Goal: Task Accomplishment & Management: Manage account settings

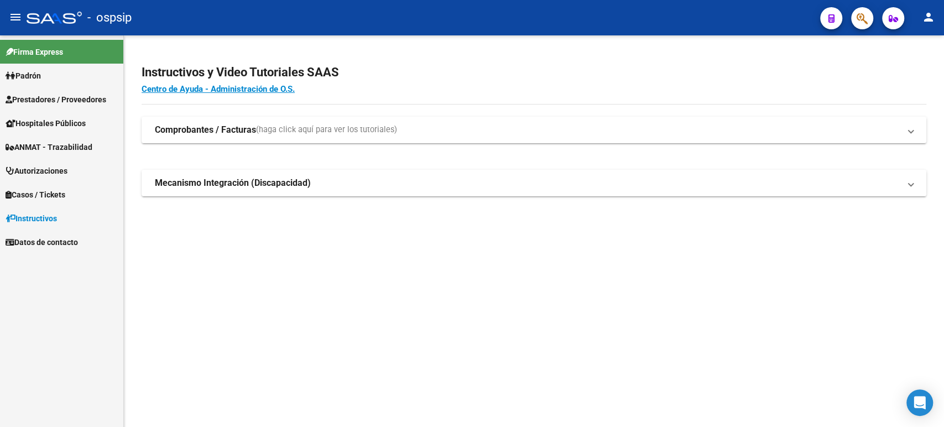
click at [57, 167] on span "Autorizaciones" at bounding box center [37, 171] width 62 height 12
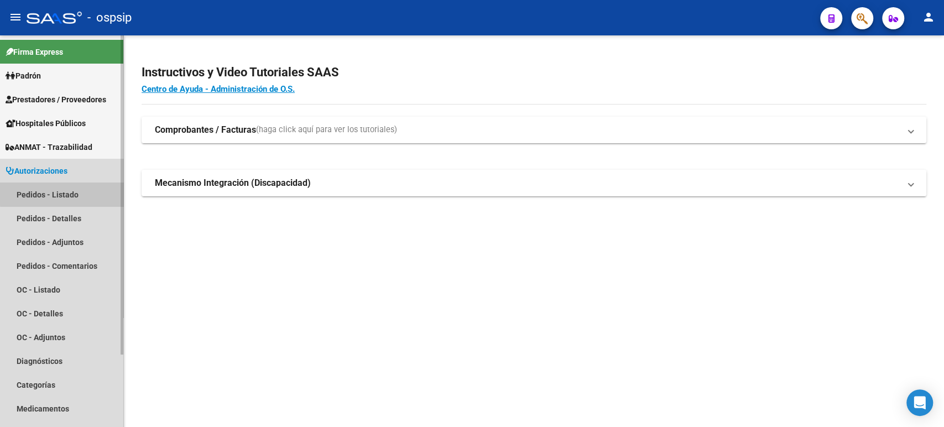
click at [68, 194] on link "Pedidos - Listado" at bounding box center [61, 194] width 123 height 24
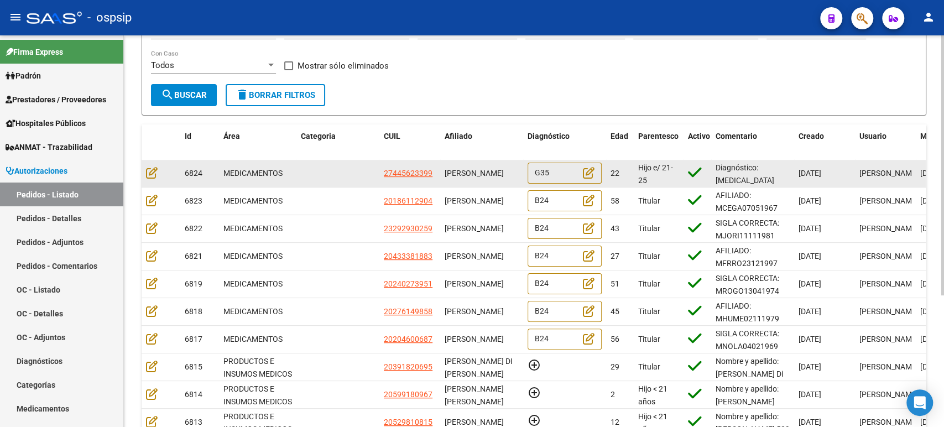
scroll to position [184, 0]
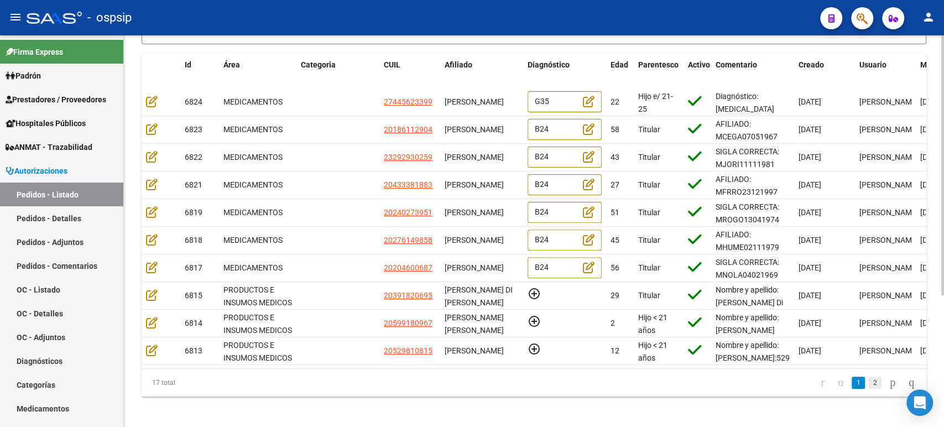
click at [868, 389] on link "2" at bounding box center [874, 382] width 13 height 12
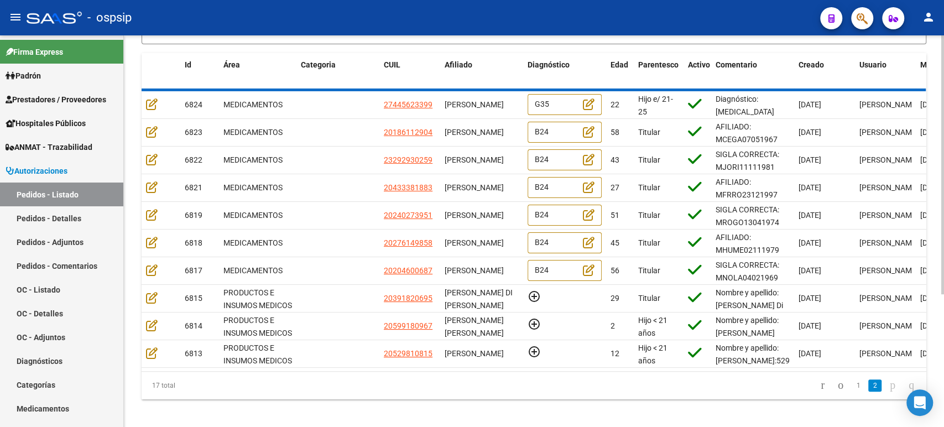
scroll to position [114, 0]
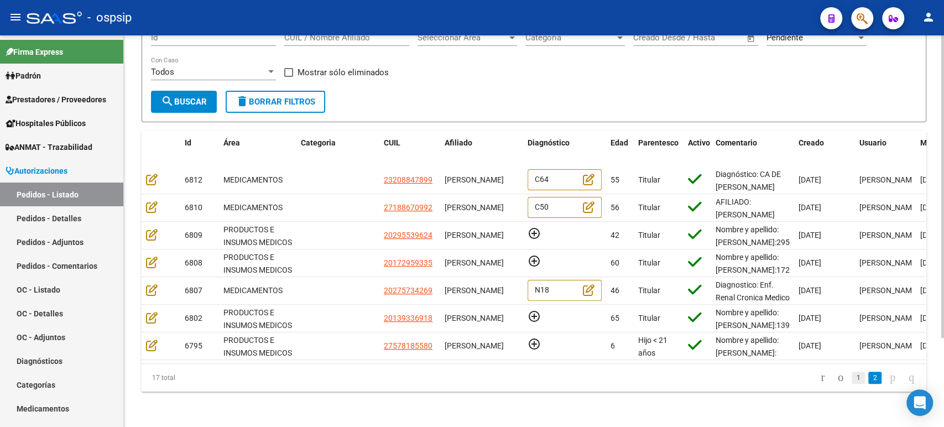
click at [851, 379] on link "1" at bounding box center [857, 378] width 13 height 12
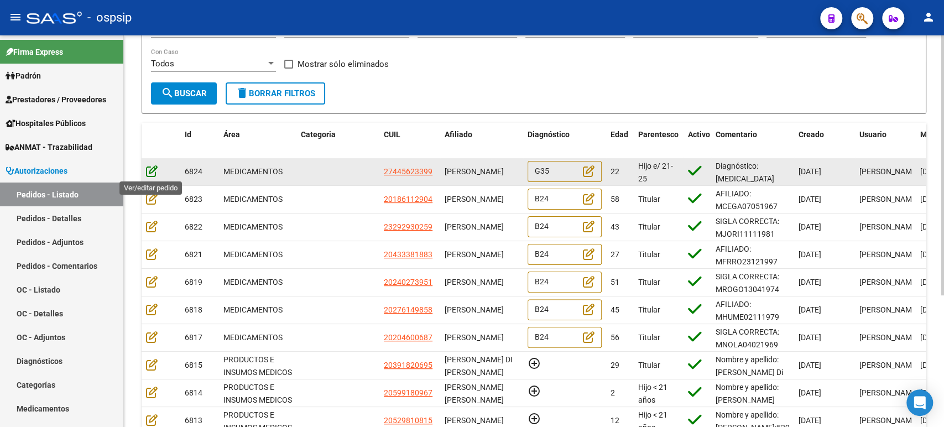
click at [150, 168] on icon at bounding box center [152, 171] width 12 height 12
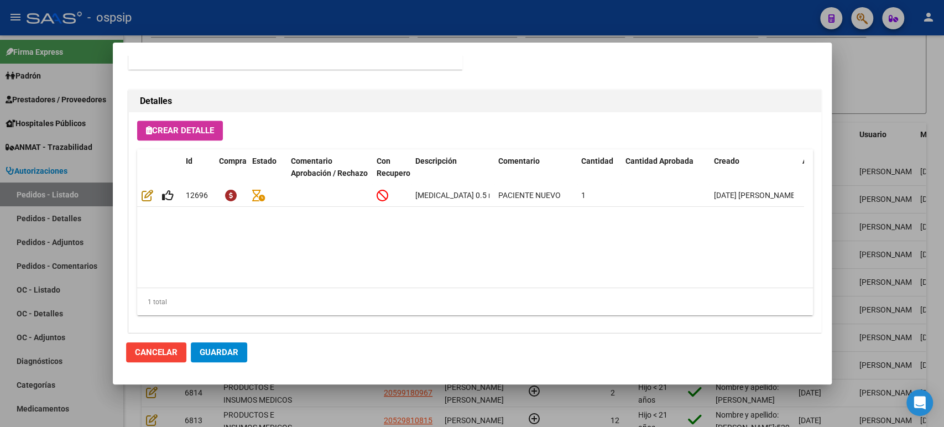
scroll to position [771, 0]
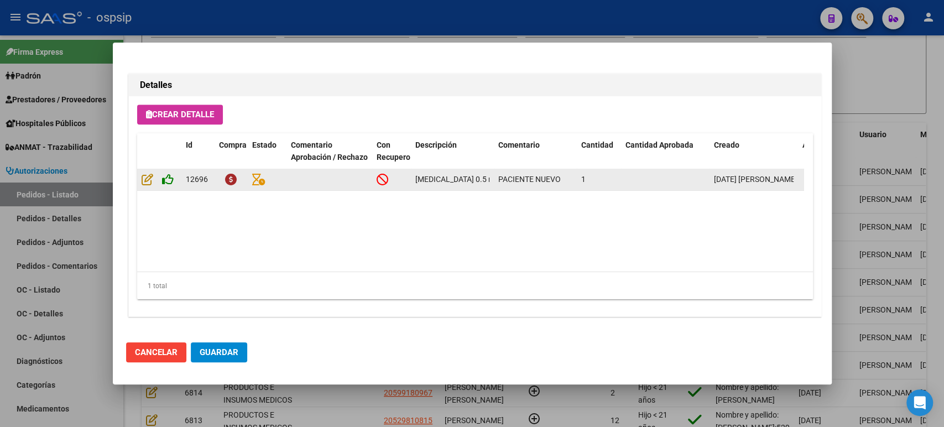
click at [169, 181] on icon at bounding box center [168, 179] width 12 height 12
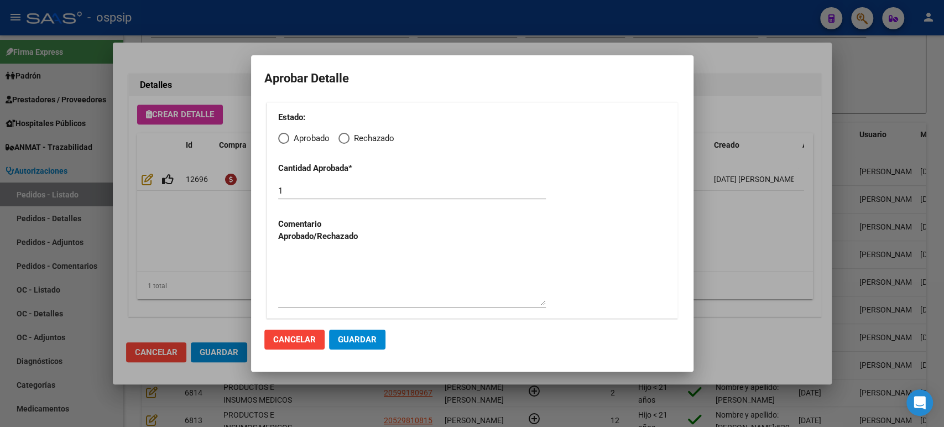
click at [288, 138] on span "Elija una opción" at bounding box center [283, 138] width 11 height 11
click at [288, 138] on input "Aprobado" at bounding box center [283, 138] width 11 height 11
radio input "true"
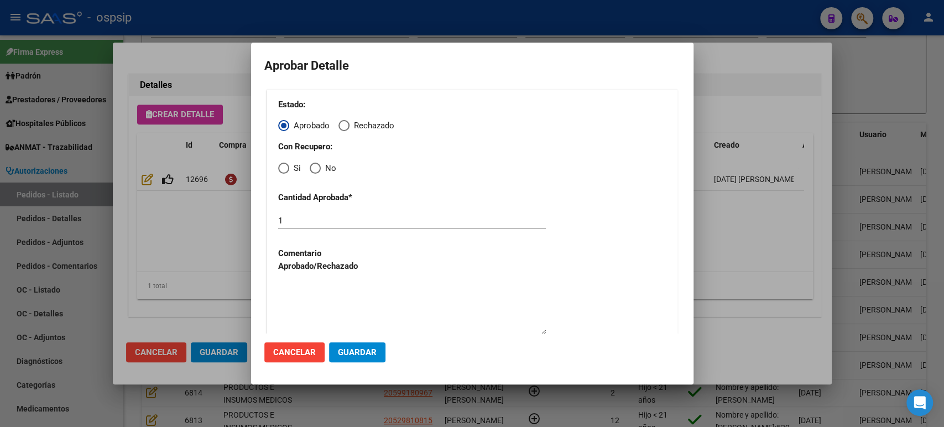
drag, startPoint x: 283, startPoint y: 167, endPoint x: 330, endPoint y: 231, distance: 79.5
click at [283, 168] on span "Elija una opción" at bounding box center [283, 168] width 11 height 11
click at [283, 168] on input "Si" at bounding box center [283, 168] width 11 height 11
radio input "true"
click at [361, 352] on span "Guardar" at bounding box center [357, 352] width 39 height 10
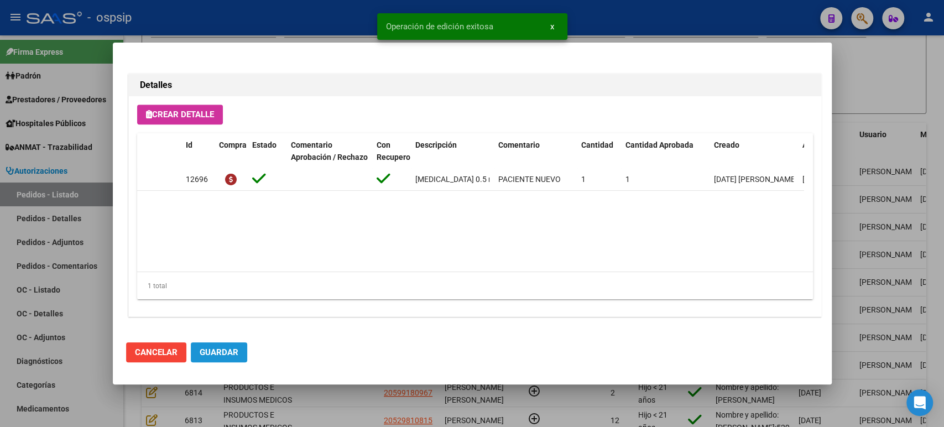
click at [228, 357] on button "Guardar" at bounding box center [219, 352] width 56 height 20
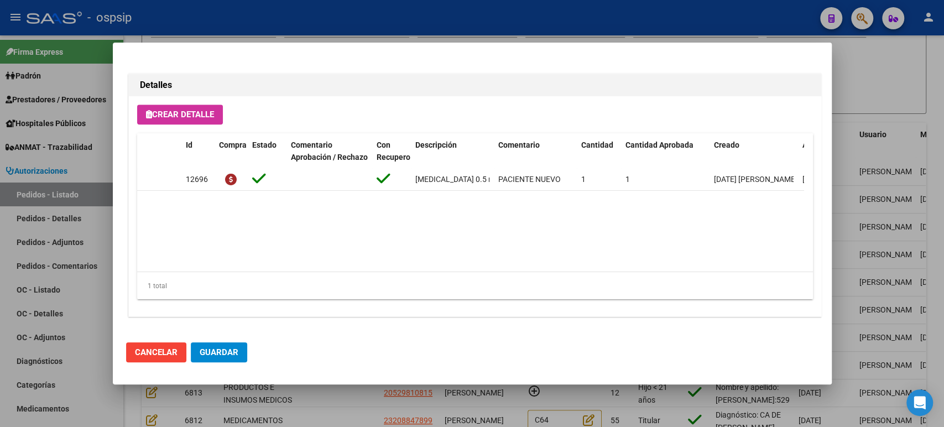
click at [883, 210] on div at bounding box center [472, 213] width 944 height 427
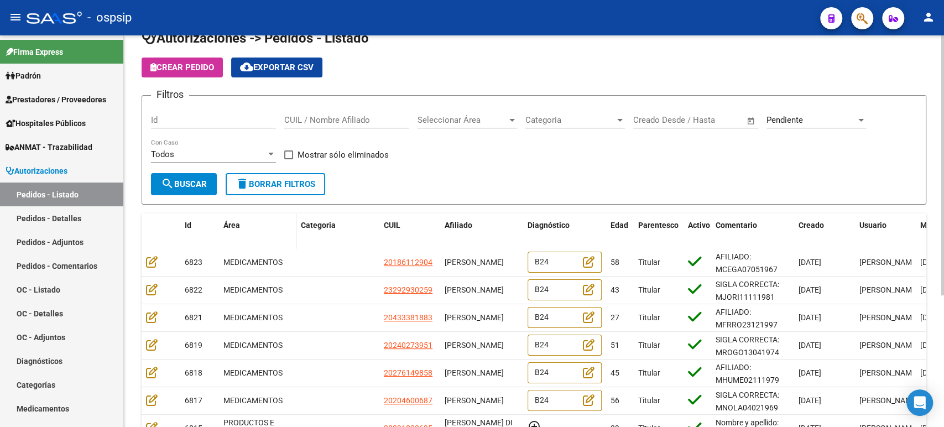
scroll to position [0, 0]
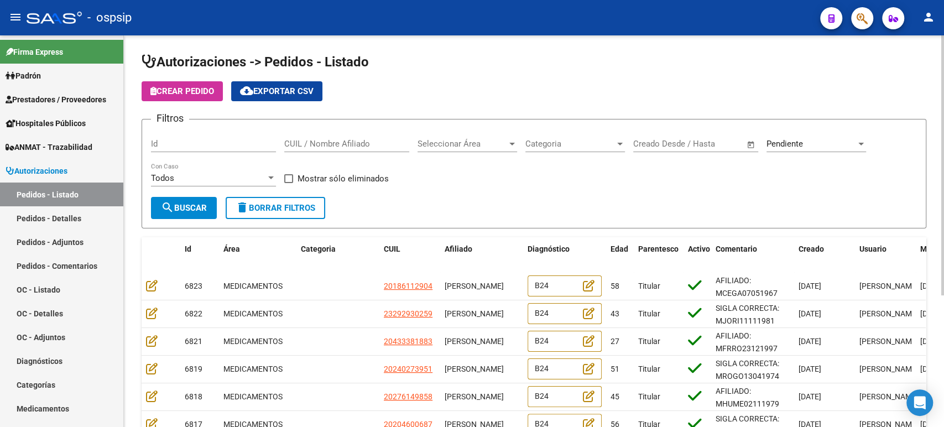
click at [352, 139] on input "CUIL / Nombre Afiliado" at bounding box center [346, 144] width 125 height 10
click at [227, 145] on input "Id" at bounding box center [213, 144] width 125 height 10
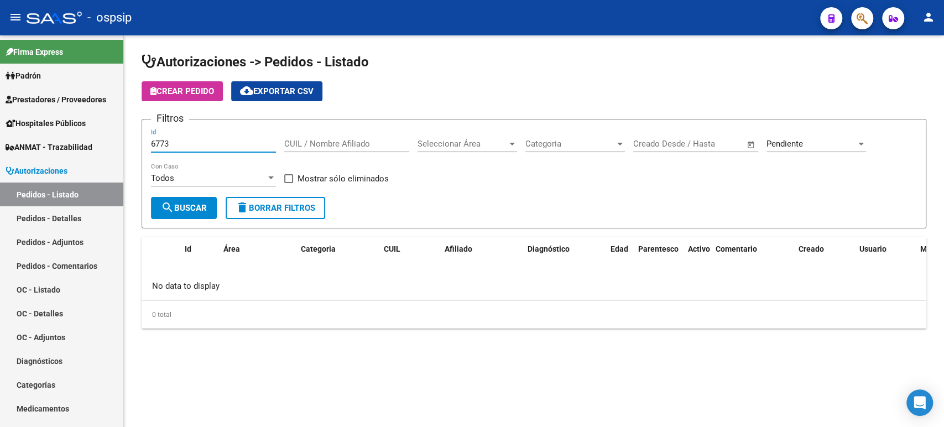
type input "6773"
click at [800, 144] on span "Pendiente" at bounding box center [784, 144] width 36 height 10
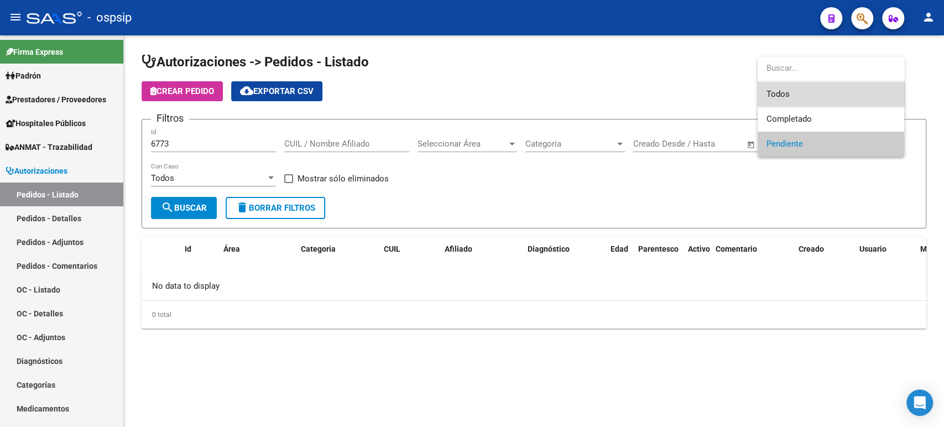
click at [794, 96] on span "Todos" at bounding box center [830, 94] width 129 height 25
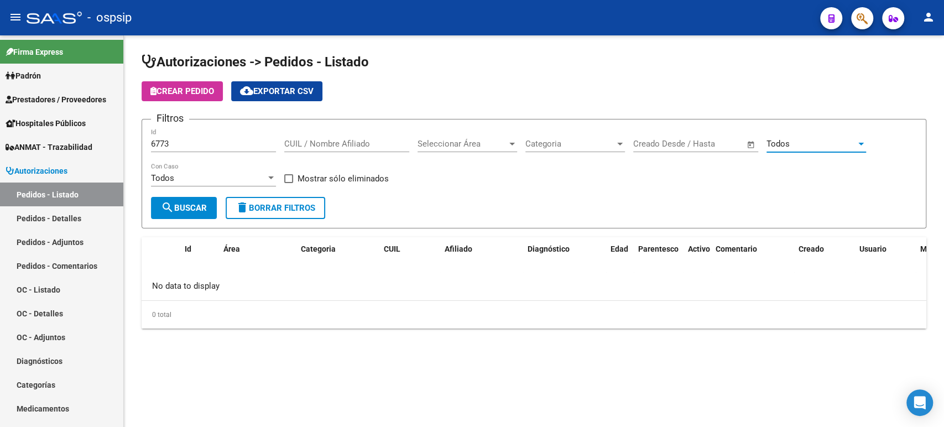
click at [201, 206] on span "search Buscar" at bounding box center [184, 208] width 46 height 10
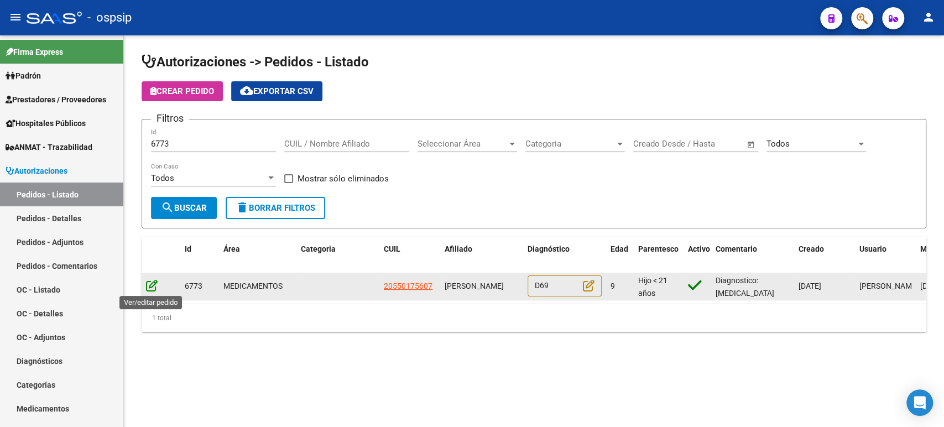
click at [150, 284] on icon at bounding box center [152, 285] width 12 height 12
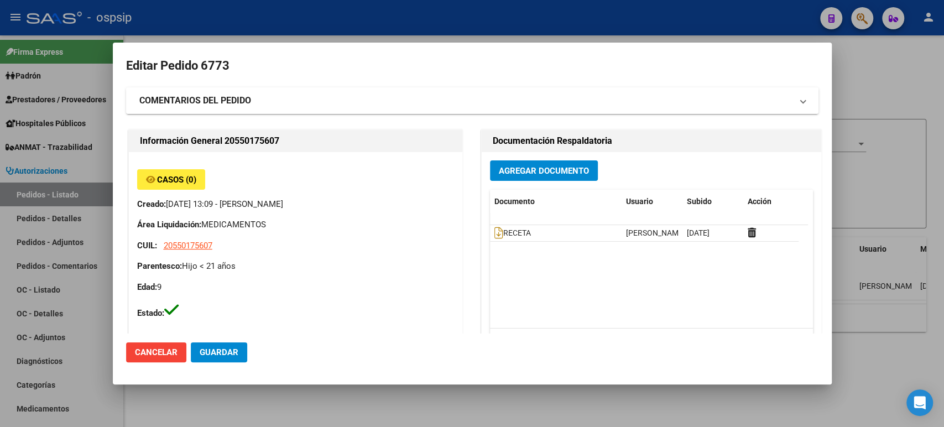
click at [210, 104] on strong "COMENTARIOS DEL PEDIDO" at bounding box center [195, 100] width 112 height 13
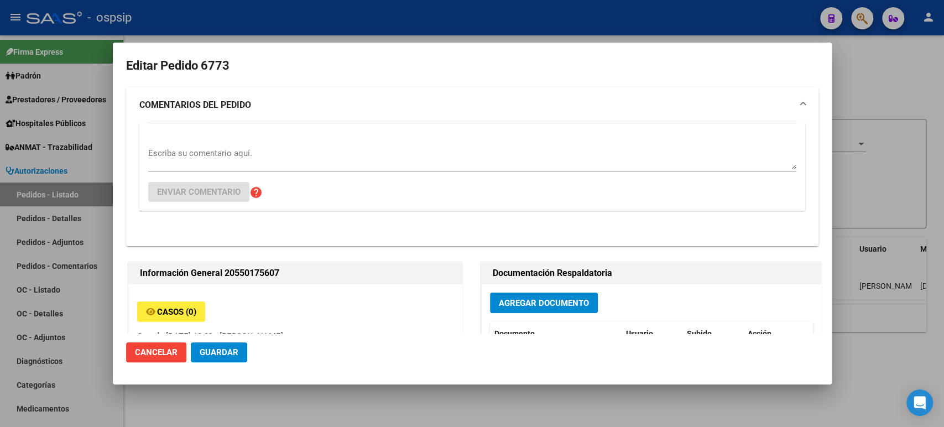
click at [181, 144] on div "Escriba su comentario aquí. Enviar comentario help" at bounding box center [472, 167] width 648 height 88
click at [181, 153] on textarea "Escriba su comentario aquí." at bounding box center [472, 158] width 648 height 22
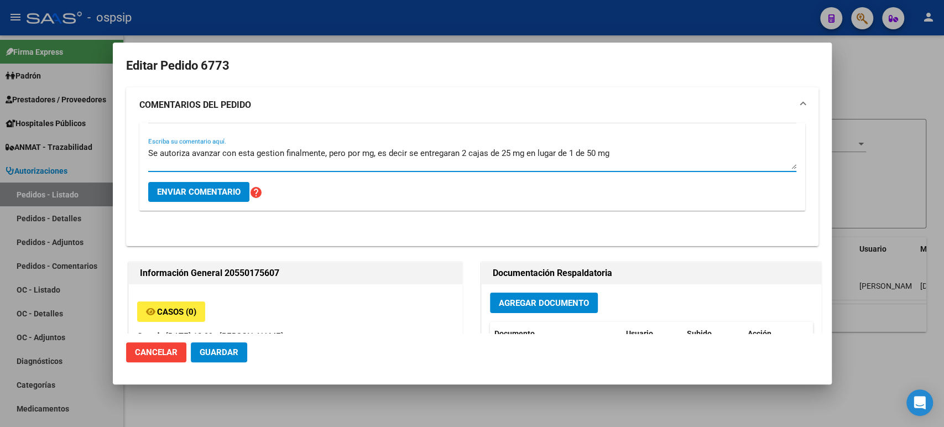
type textarea "Se autoriza avanzar con esta gestion finalmente, pero por mg, es decir se entre…"
click at [185, 199] on button "Enviar comentario" at bounding box center [198, 192] width 101 height 20
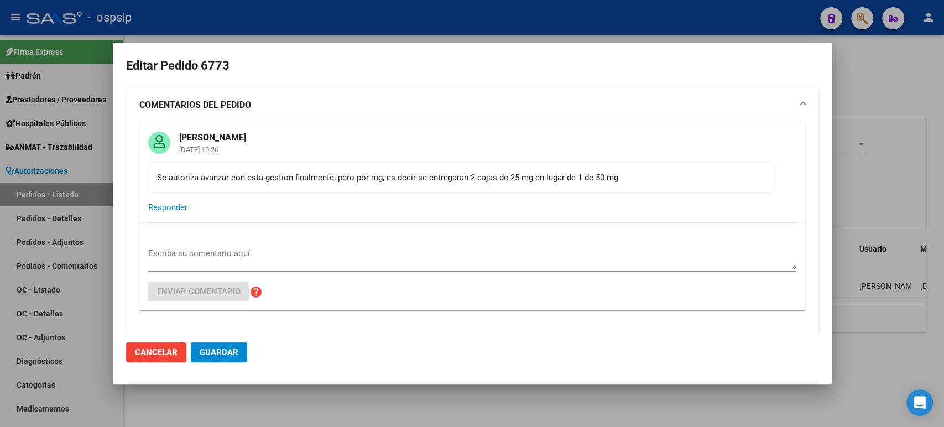
click at [219, 357] on span "Guardar" at bounding box center [219, 352] width 39 height 10
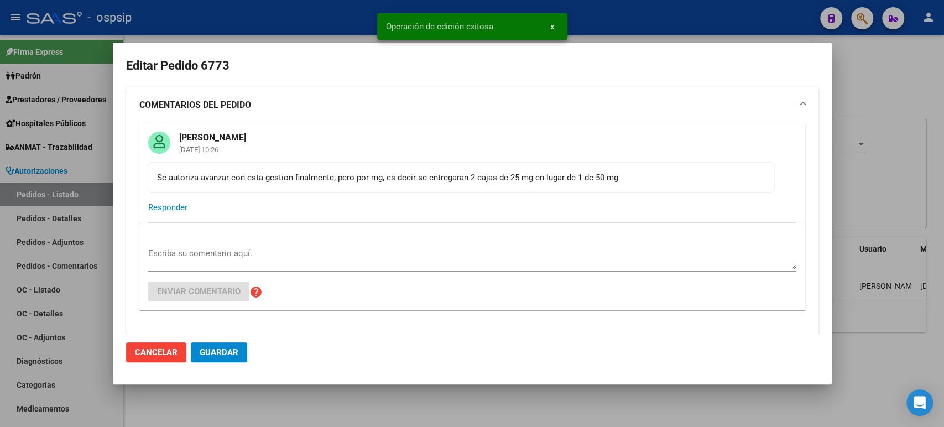
click at [907, 185] on div at bounding box center [472, 213] width 944 height 427
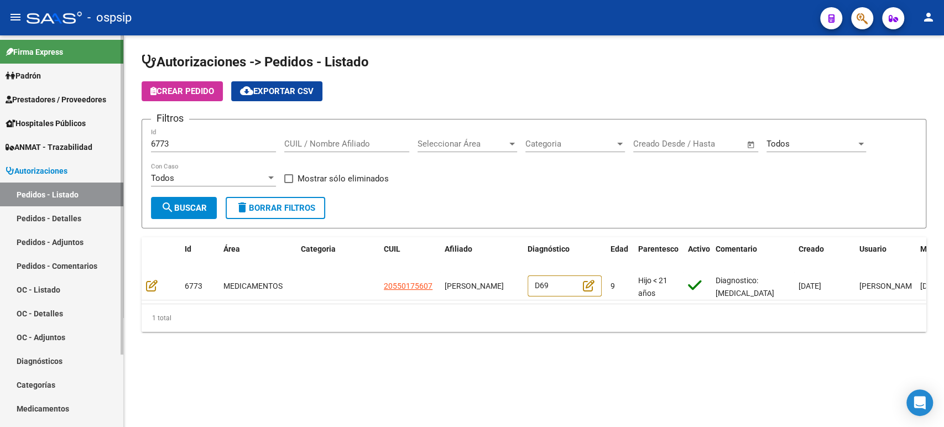
click at [40, 194] on link "Pedidos - Listado" at bounding box center [61, 194] width 123 height 24
click at [49, 191] on link "Pedidos - Listado" at bounding box center [61, 194] width 123 height 24
click at [195, 211] on span "search Buscar" at bounding box center [184, 208] width 46 height 10
drag, startPoint x: 226, startPoint y: 150, endPoint x: 198, endPoint y: 142, distance: 28.9
click at [198, 142] on div "6773 Id" at bounding box center [213, 140] width 125 height 24
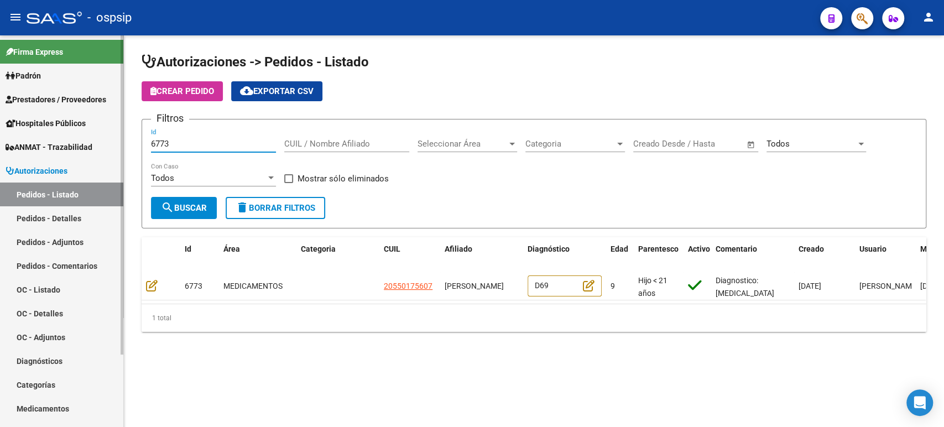
drag, startPoint x: 181, startPoint y: 140, endPoint x: 53, endPoint y: 134, distance: 128.4
click at [53, 140] on mat-sidenav-container "Firma Express Padrón Análisis Afiliado Prestadores / Proveedores Facturas - Lis…" at bounding box center [472, 230] width 944 height 391
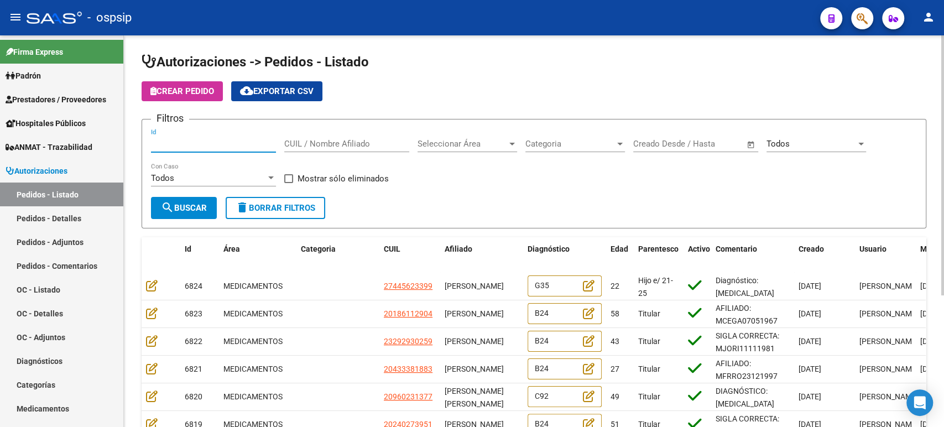
click at [784, 137] on div "Todos Seleccionar Estado" at bounding box center [816, 140] width 100 height 24
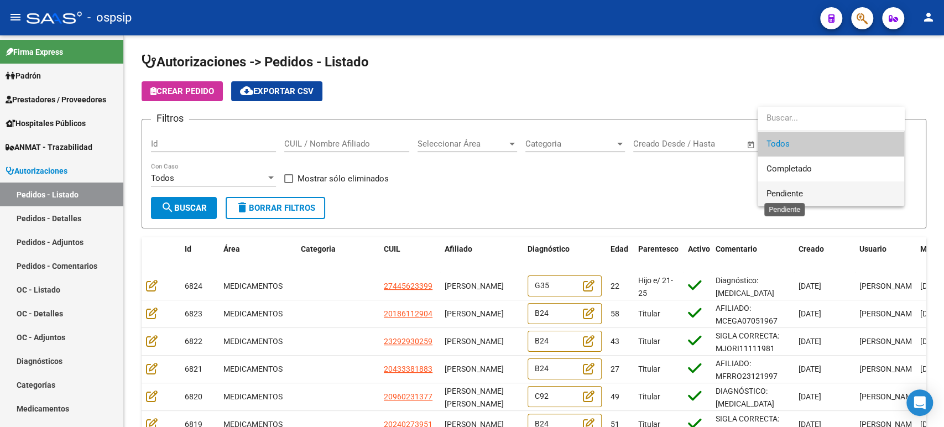
click at [787, 190] on span "Pendiente" at bounding box center [784, 194] width 36 height 10
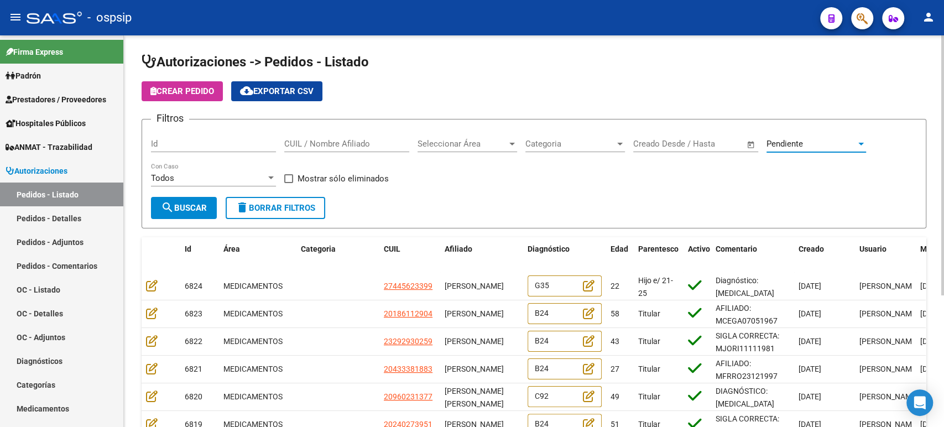
click at [165, 211] on mat-icon "search" at bounding box center [167, 207] width 13 height 13
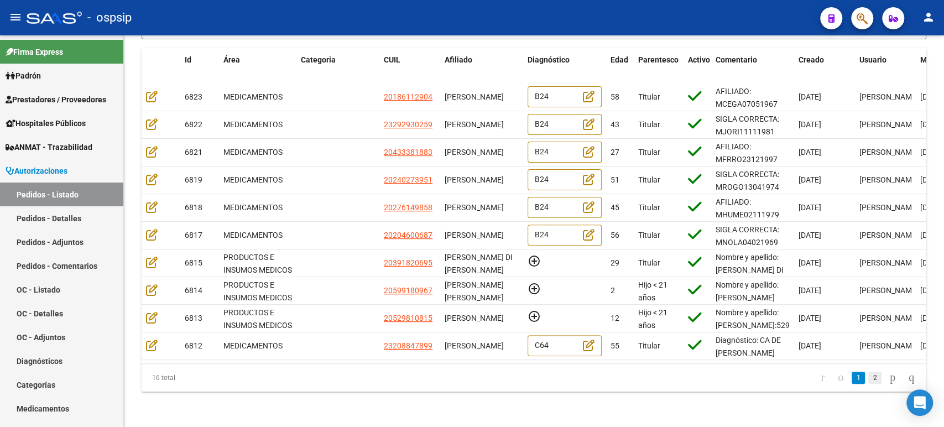
click at [868, 379] on link "2" at bounding box center [874, 378] width 13 height 12
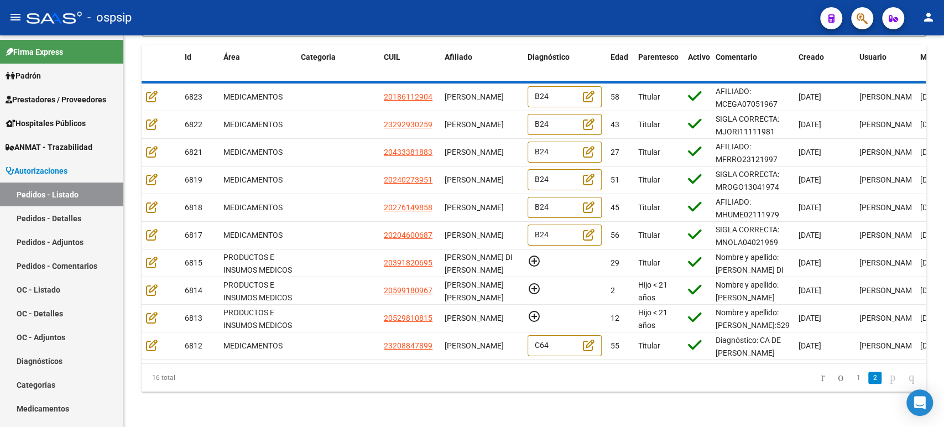
scroll to position [87, 0]
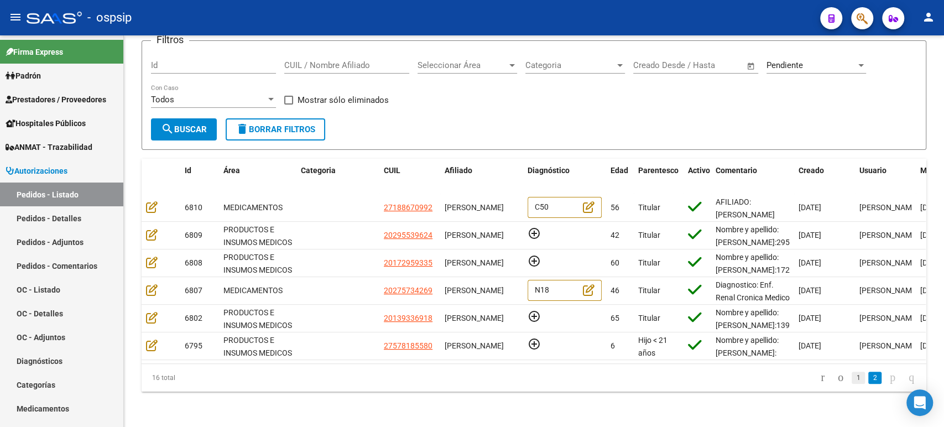
click at [851, 375] on link "1" at bounding box center [857, 378] width 13 height 12
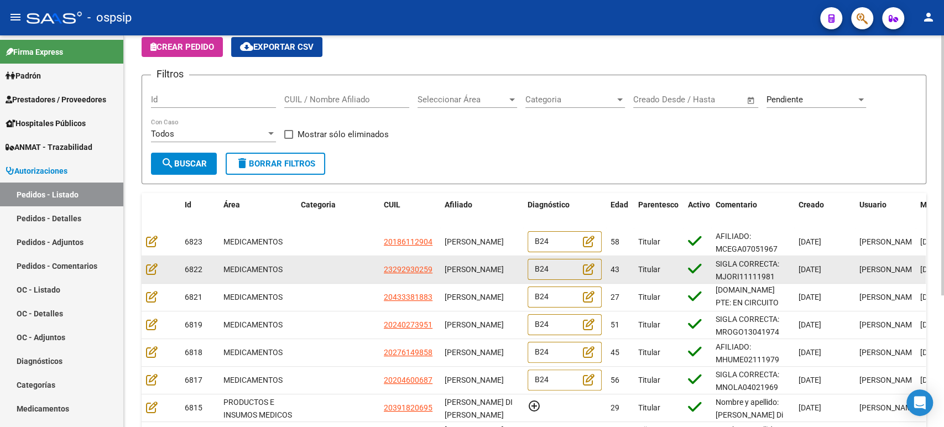
scroll to position [0, 0]
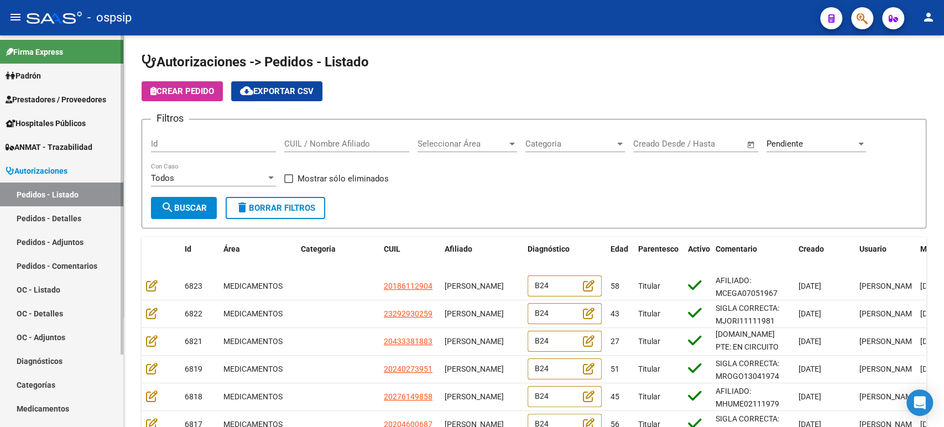
click at [69, 191] on link "Pedidos - Listado" at bounding box center [61, 194] width 123 height 24
click at [200, 207] on span "search Buscar" at bounding box center [184, 208] width 46 height 10
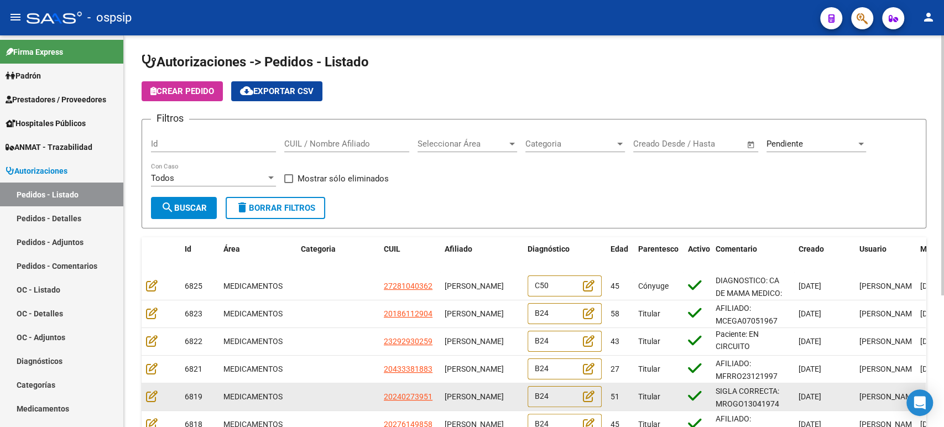
scroll to position [2, 0]
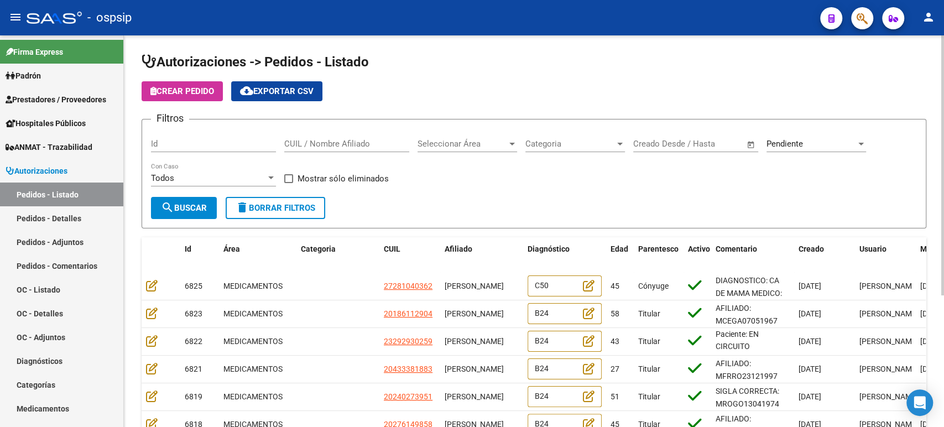
click at [354, 141] on input "CUIL / Nombre Afiliado" at bounding box center [346, 144] width 125 height 10
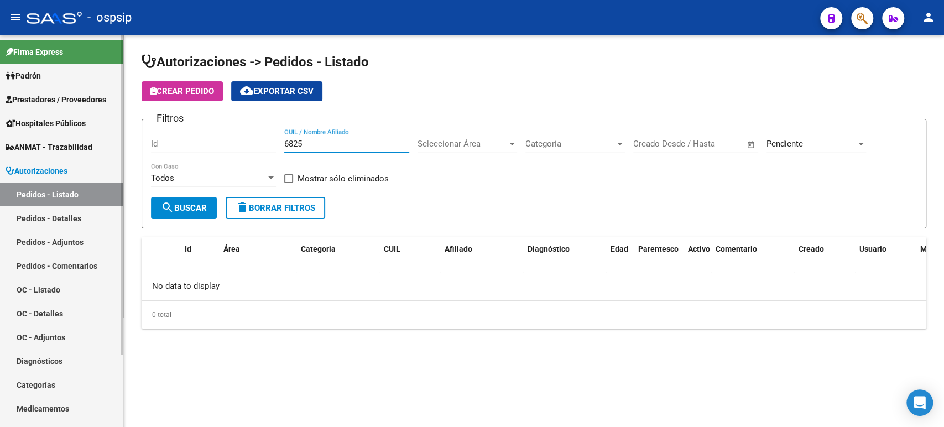
type input "6825"
click at [53, 194] on link "Pedidos - Listado" at bounding box center [61, 194] width 123 height 24
click at [803, 146] on span "Pendiente" at bounding box center [784, 144] width 36 height 10
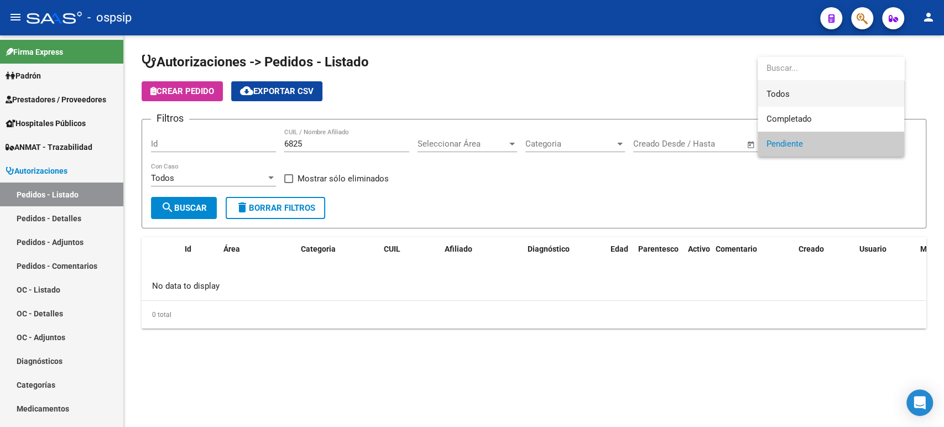
click at [796, 94] on span "Todos" at bounding box center [830, 94] width 129 height 25
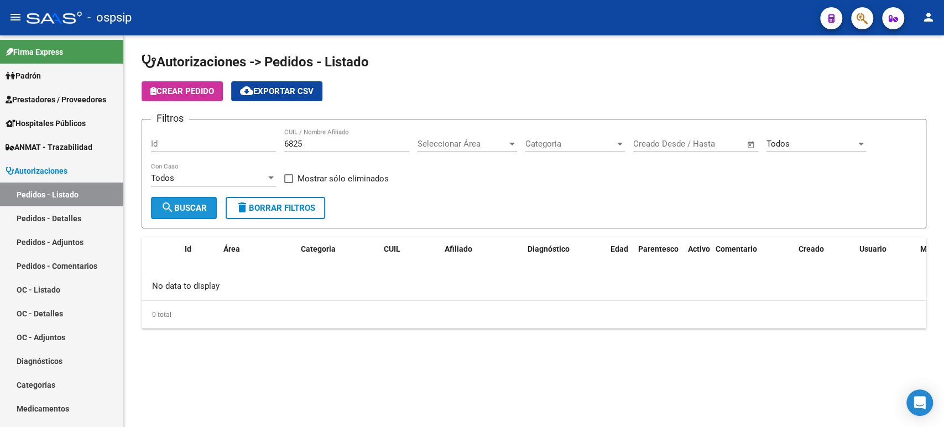
click at [203, 203] on span "search Buscar" at bounding box center [184, 208] width 46 height 10
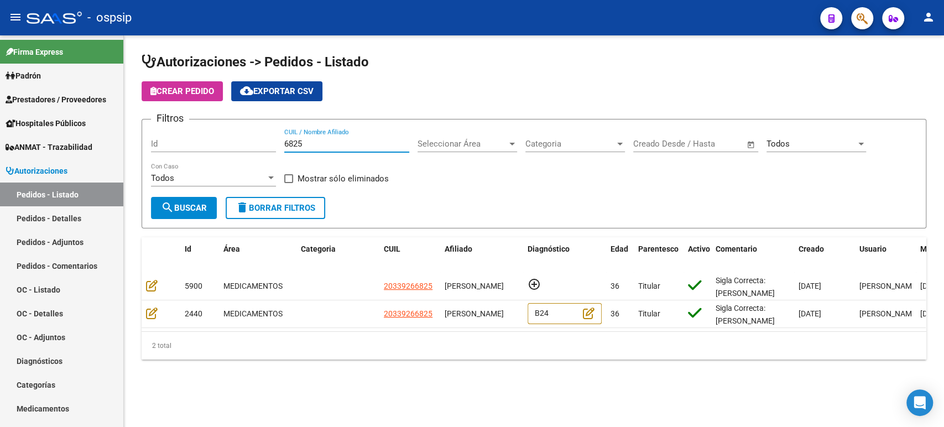
drag, startPoint x: 325, startPoint y: 147, endPoint x: 129, endPoint y: 147, distance: 196.3
click at [129, 147] on div "Autorizaciones -> Pedidos - Listado Crear Pedido cloud_download Exportar CSV Fi…" at bounding box center [534, 214] width 820 height 359
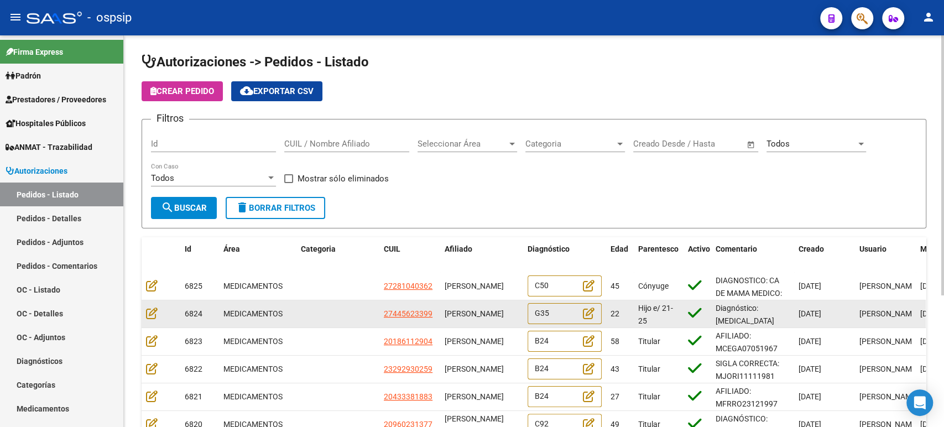
scroll to position [0, 0]
drag, startPoint x: 474, startPoint y: 293, endPoint x: 488, endPoint y: 306, distance: 18.8
click at [488, 306] on datatable-scroller "6825 MEDICAMENTOS 27281040362 [PERSON_NAME] C50 45 Cónyuge DIAGNOSTICO: CA DE M…" at bounding box center [534, 411] width 784 height 276
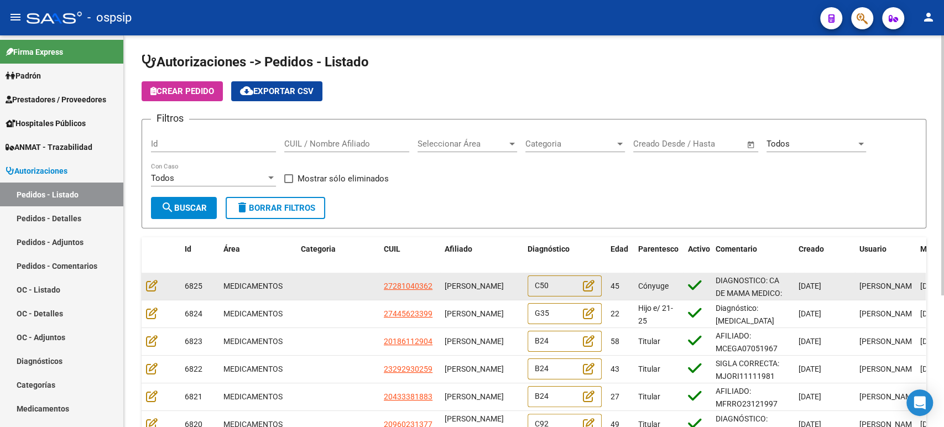
click at [470, 286] on span "[PERSON_NAME]" at bounding box center [474, 285] width 59 height 9
click at [152, 286] on icon at bounding box center [152, 285] width 12 height 12
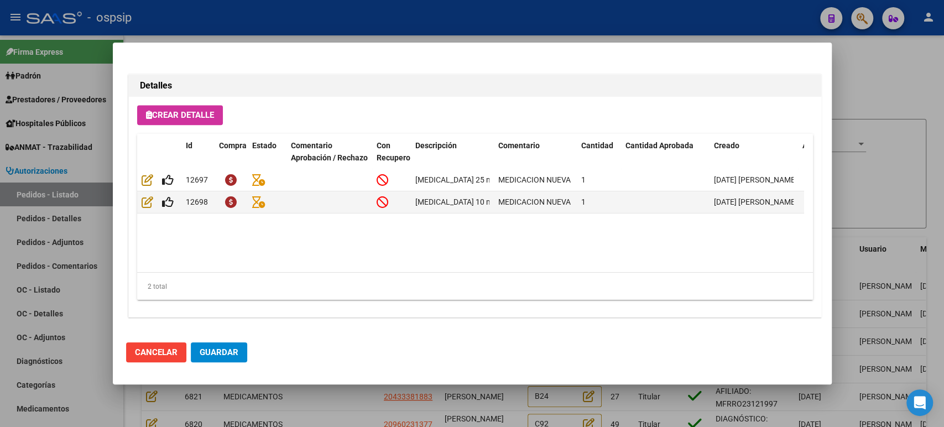
scroll to position [771, 0]
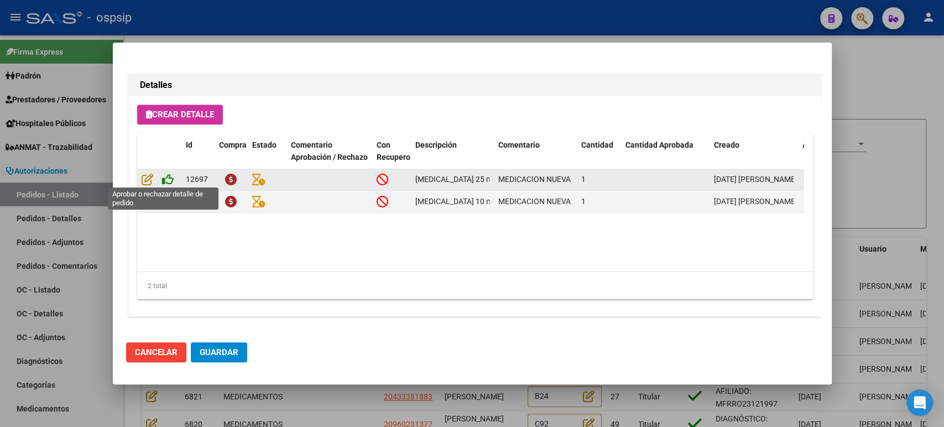
click at [168, 180] on icon at bounding box center [168, 179] width 12 height 12
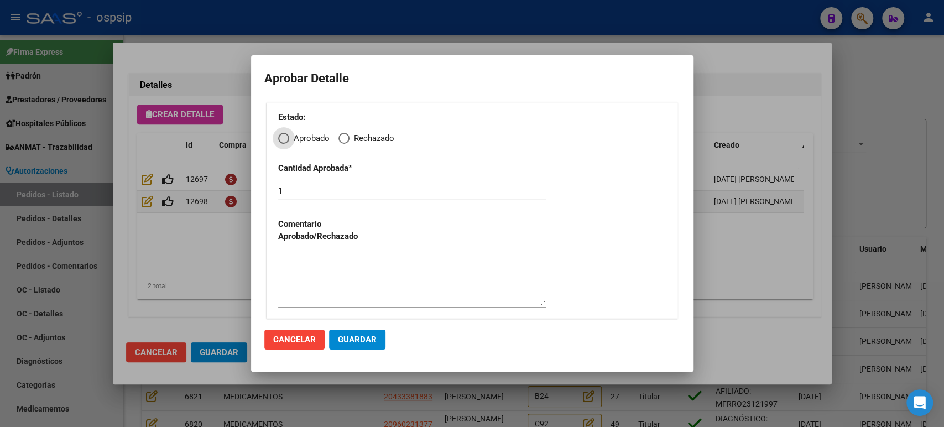
click at [279, 147] on div "Estado: Aprobado Rechazado Cantidad Aprobada * 1 Comentario Aprobado/Rechazado" at bounding box center [471, 210] width 411 height 216
click at [286, 144] on span "Elija una opción" at bounding box center [283, 138] width 11 height 11
click at [286, 144] on input "Aprobado" at bounding box center [283, 138] width 11 height 11
radio input "true"
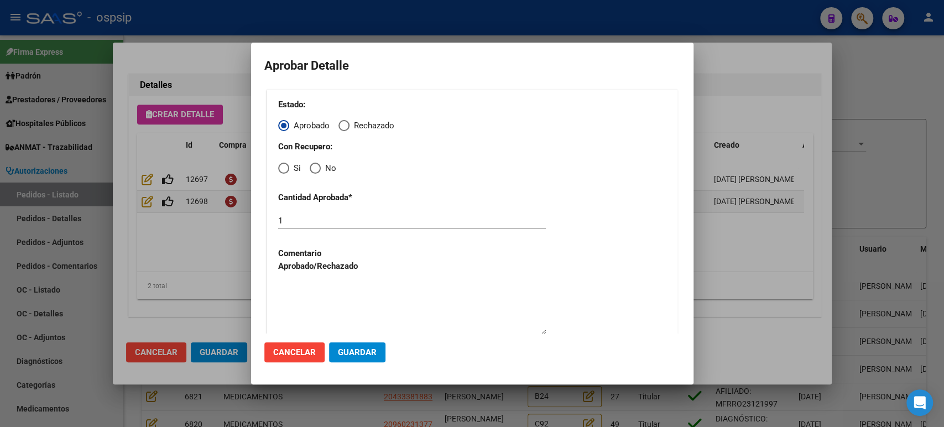
click at [287, 174] on div "Estado: Aprobado Rechazado Con Recupero: Si No Cantidad Aprobada * 1 Comentario…" at bounding box center [471, 219] width 411 height 259
click at [286, 170] on span "Elija una opción" at bounding box center [283, 168] width 11 height 11
click at [286, 170] on input "Si" at bounding box center [283, 168] width 11 height 11
radio input "true"
click at [354, 352] on span "Guardar" at bounding box center [357, 352] width 39 height 10
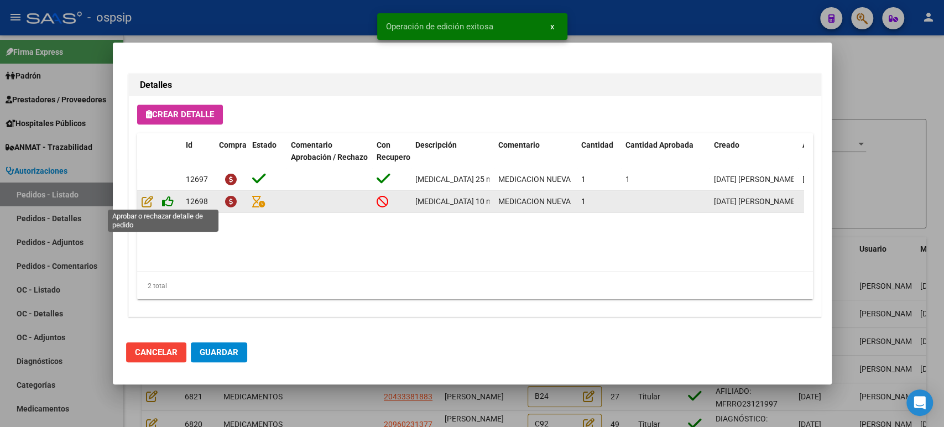
click at [166, 201] on icon at bounding box center [168, 201] width 12 height 12
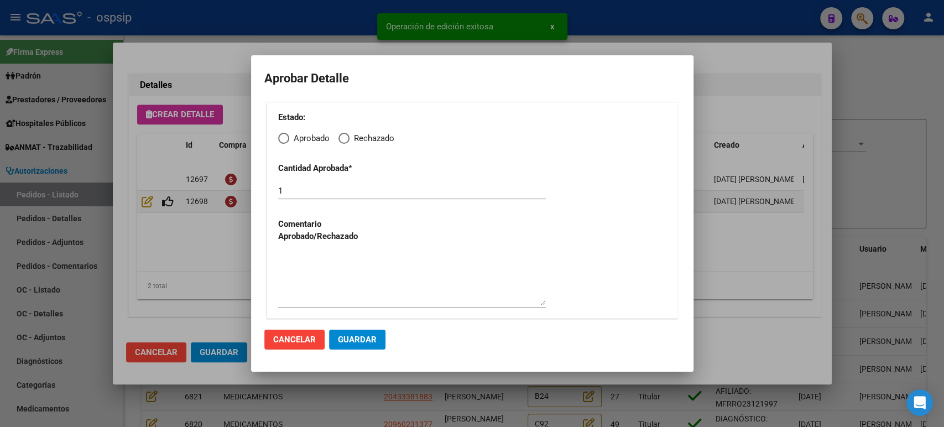
click at [278, 136] on span "Elija una opción" at bounding box center [283, 138] width 11 height 11
click at [278, 136] on input "Aprobado" at bounding box center [283, 138] width 11 height 11
radio input "true"
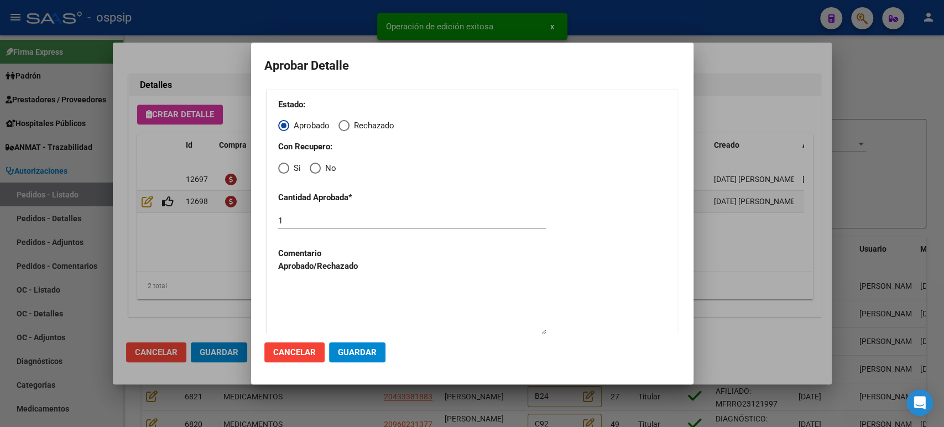
click at [286, 169] on span "Elija una opción" at bounding box center [283, 168] width 11 height 11
click at [286, 169] on input "Si" at bounding box center [283, 168] width 11 height 11
radio input "true"
click at [367, 355] on span "Guardar" at bounding box center [357, 352] width 39 height 10
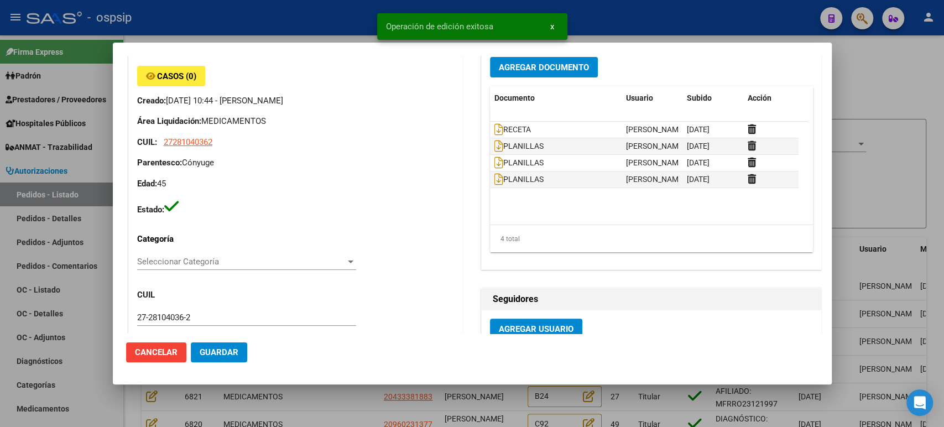
scroll to position [184, 0]
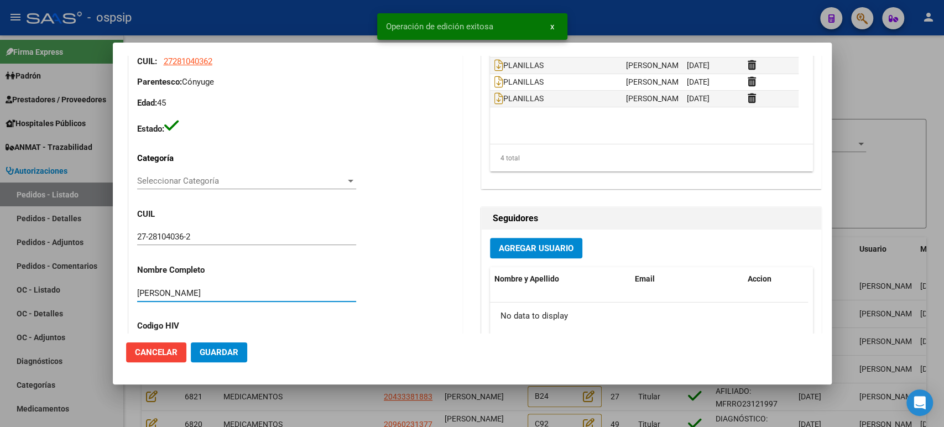
drag, startPoint x: 281, startPoint y: 289, endPoint x: 92, endPoint y: 274, distance: 189.7
click at [92, 274] on div "Editar Pedido 6825 COMENTARIOS DEL PEDIDO Escriba su comentario aquí. Enviar co…" at bounding box center [472, 213] width 944 height 427
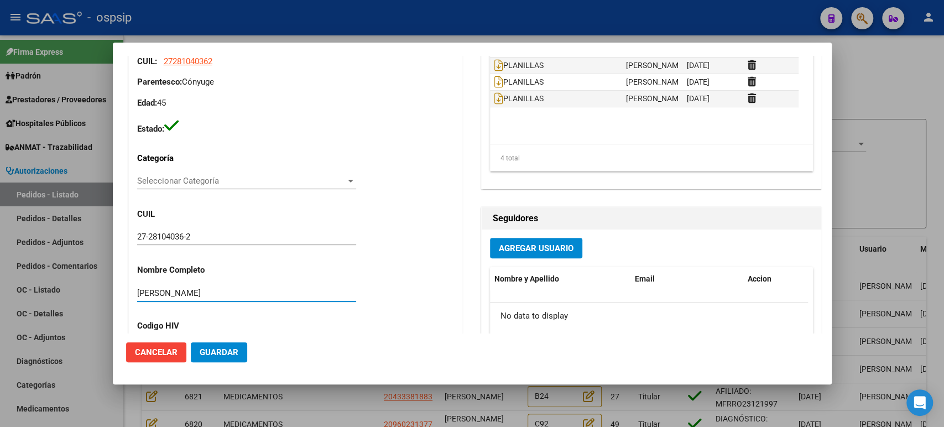
click at [875, 182] on div at bounding box center [472, 213] width 944 height 427
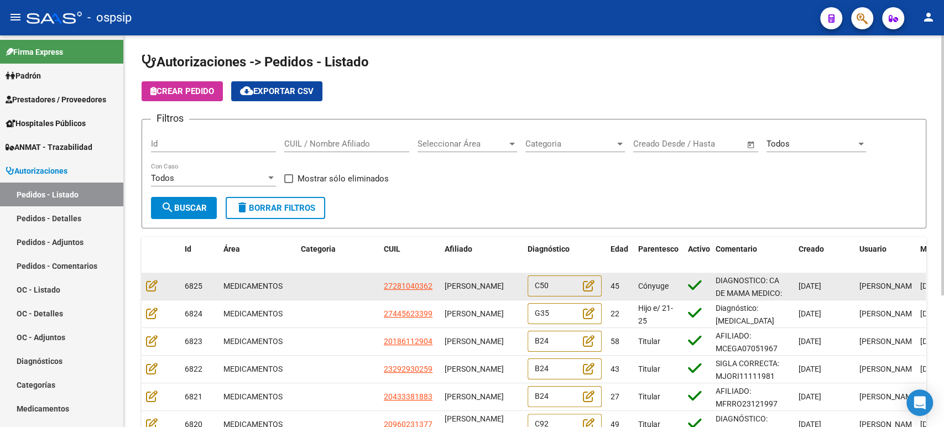
click at [474, 289] on span "[PERSON_NAME]" at bounding box center [474, 285] width 59 height 9
